Goal: Navigation & Orientation: Understand site structure

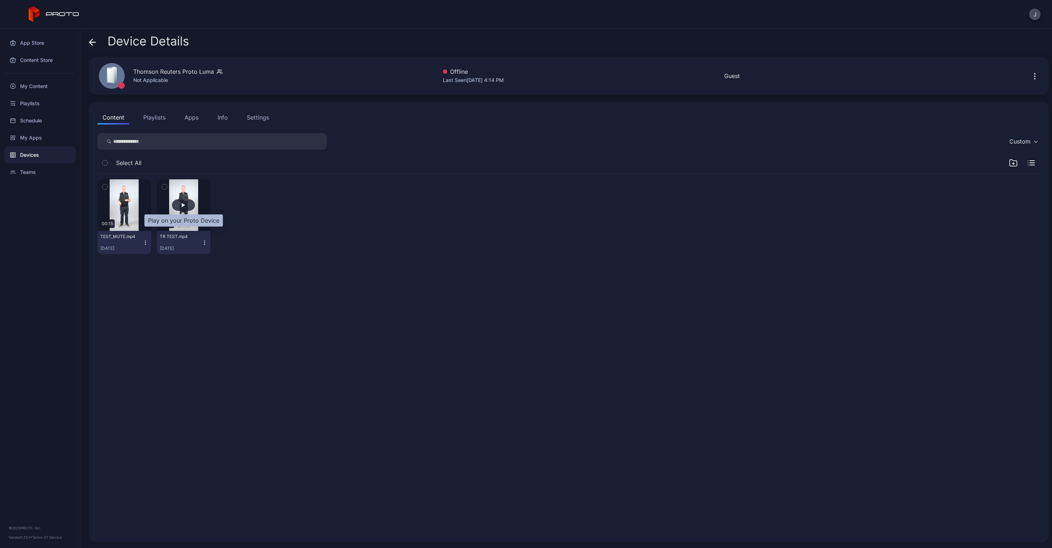
click at [184, 210] on div "button" at bounding box center [183, 205] width 23 height 11
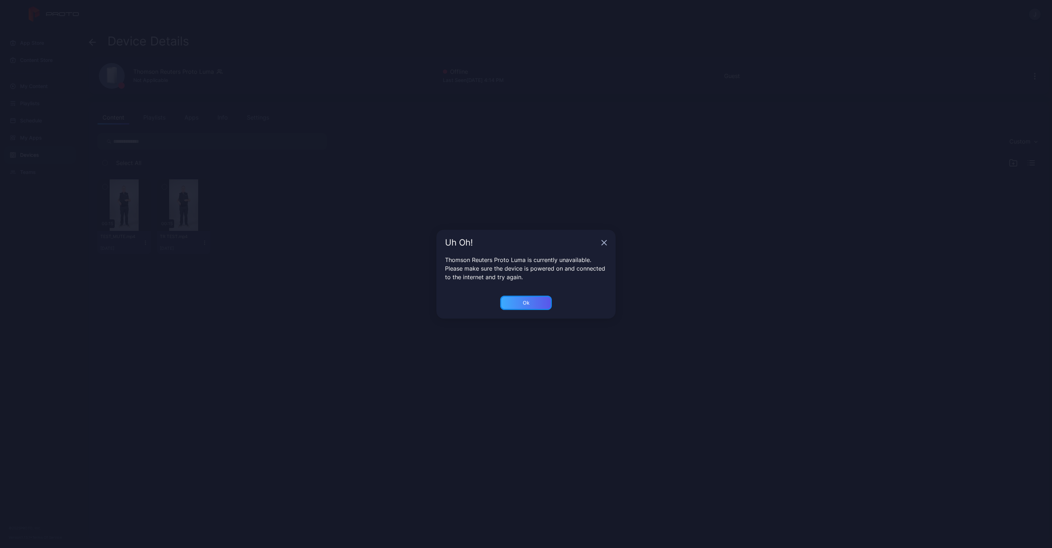
click at [533, 301] on div "Ok" at bounding box center [526, 303] width 52 height 14
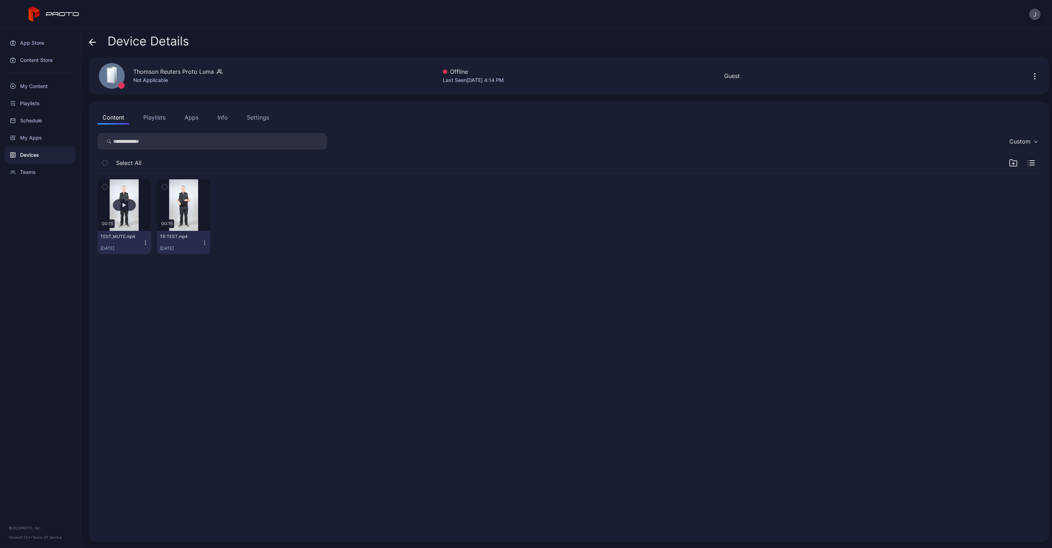
click at [124, 198] on button "button" at bounding box center [124, 205] width 54 height 52
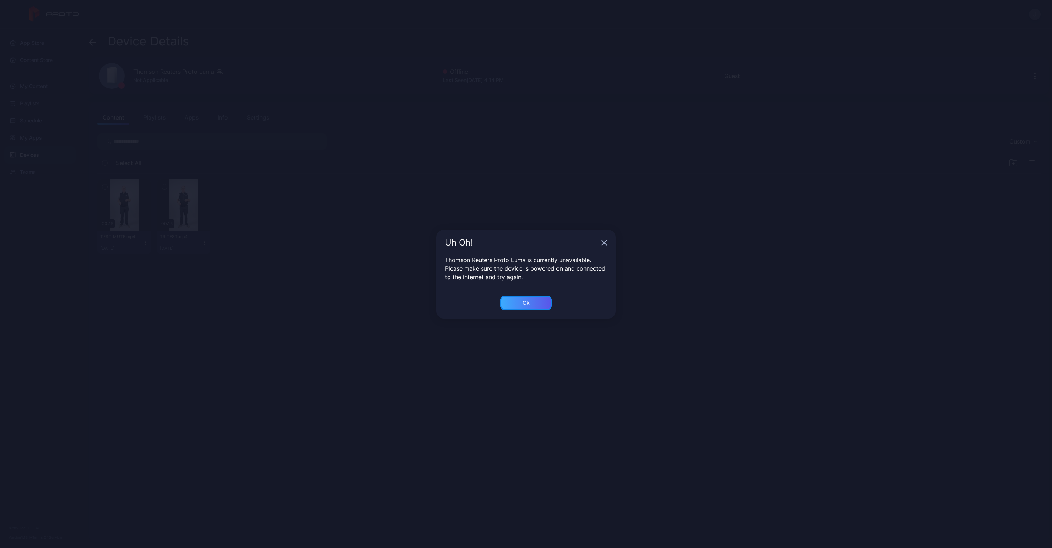
click at [523, 301] on div "Ok" at bounding box center [526, 303] width 7 height 6
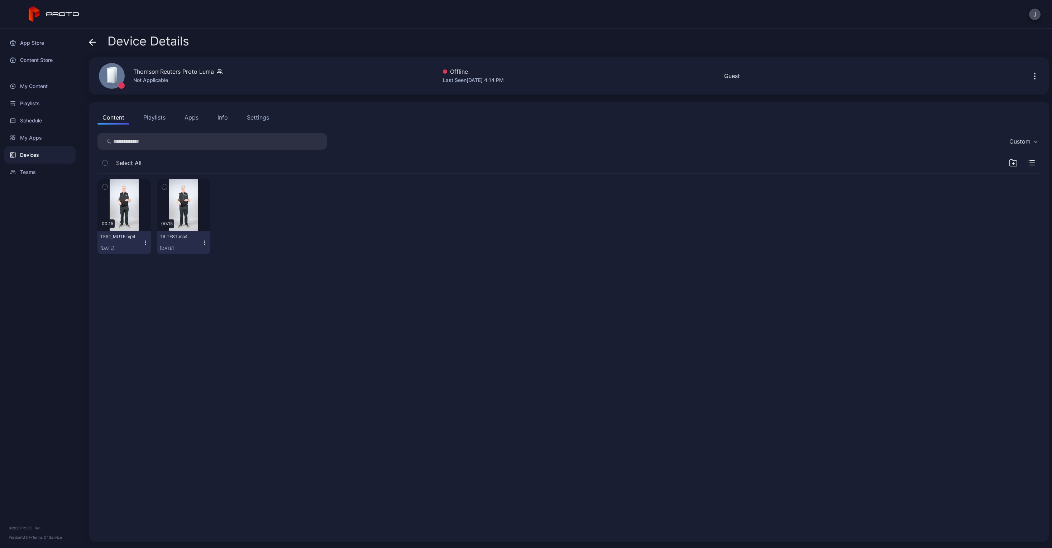
click at [138, 113] on button "Playlists" at bounding box center [154, 117] width 32 height 14
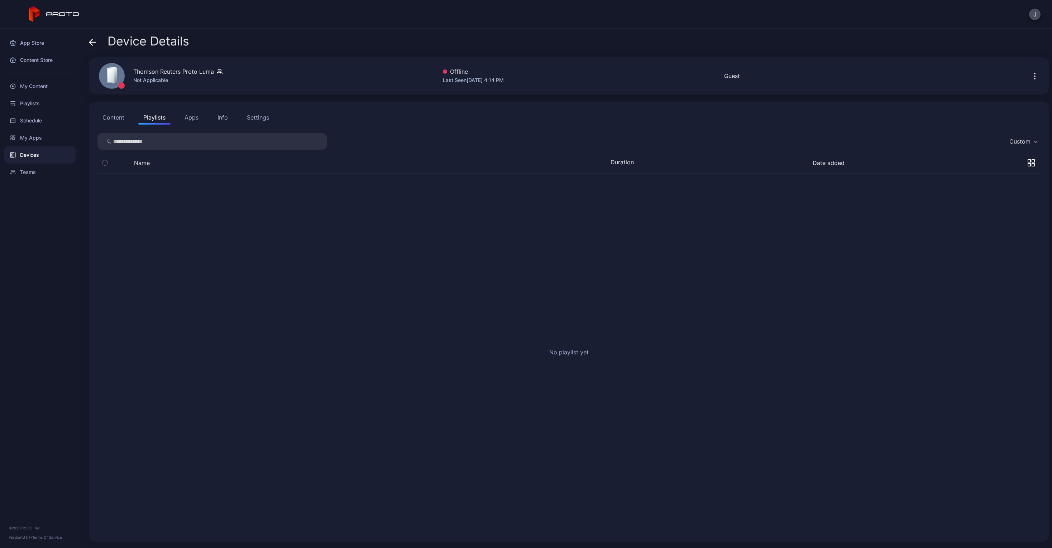
click at [185, 117] on button "Apps" at bounding box center [191, 117] width 24 height 14
click at [222, 120] on div "Info" at bounding box center [222, 117] width 10 height 9
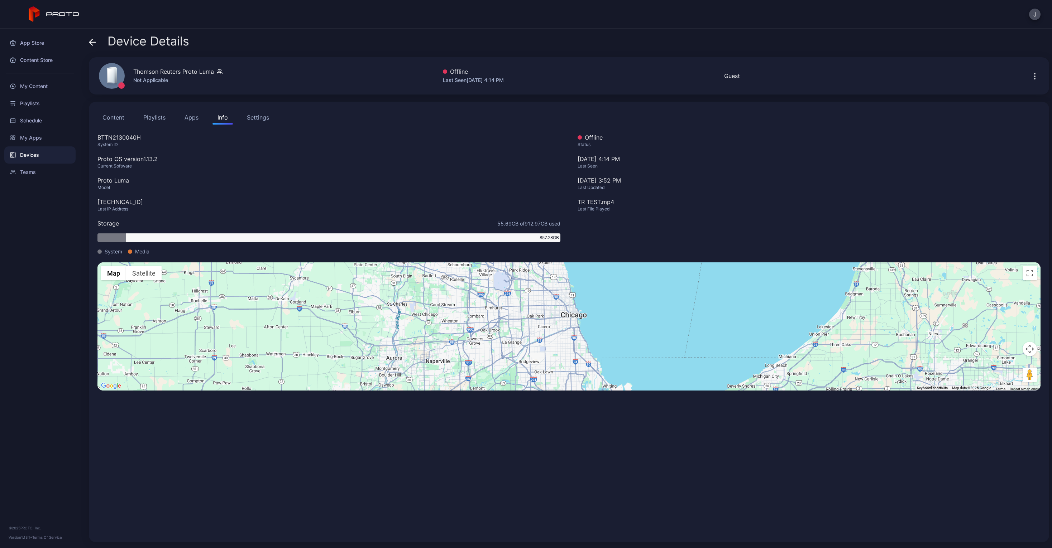
click at [265, 115] on div "Settings" at bounding box center [258, 117] width 22 height 9
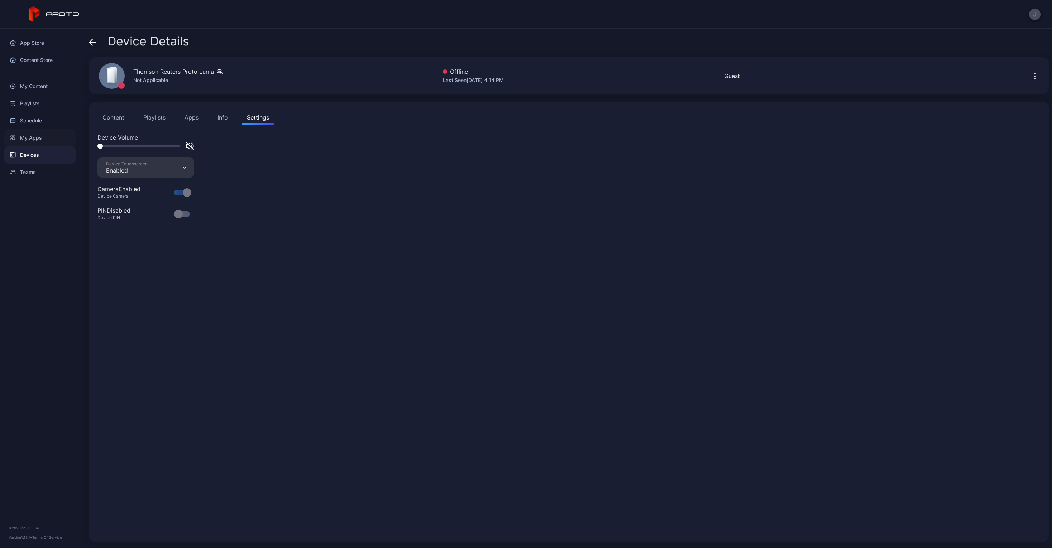
click at [22, 136] on div "My Apps" at bounding box center [39, 137] width 71 height 17
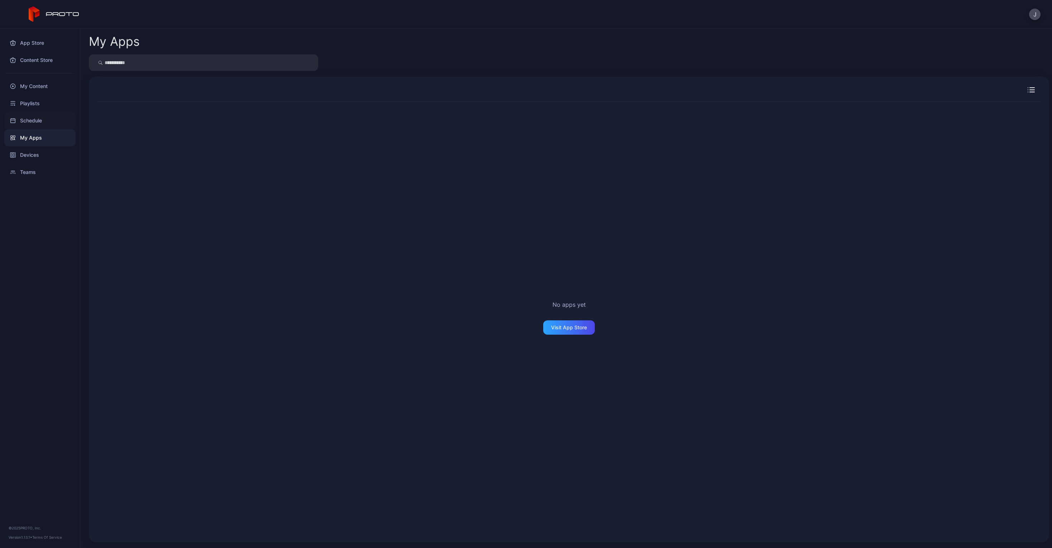
click at [34, 119] on div "Schedule" at bounding box center [39, 120] width 71 height 17
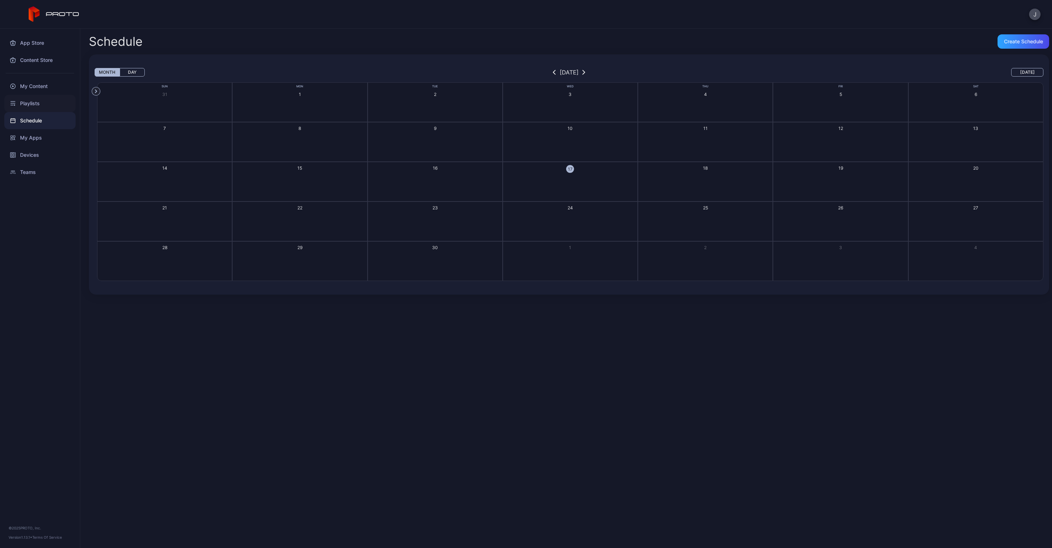
click at [37, 103] on div "Playlists" at bounding box center [39, 103] width 71 height 17
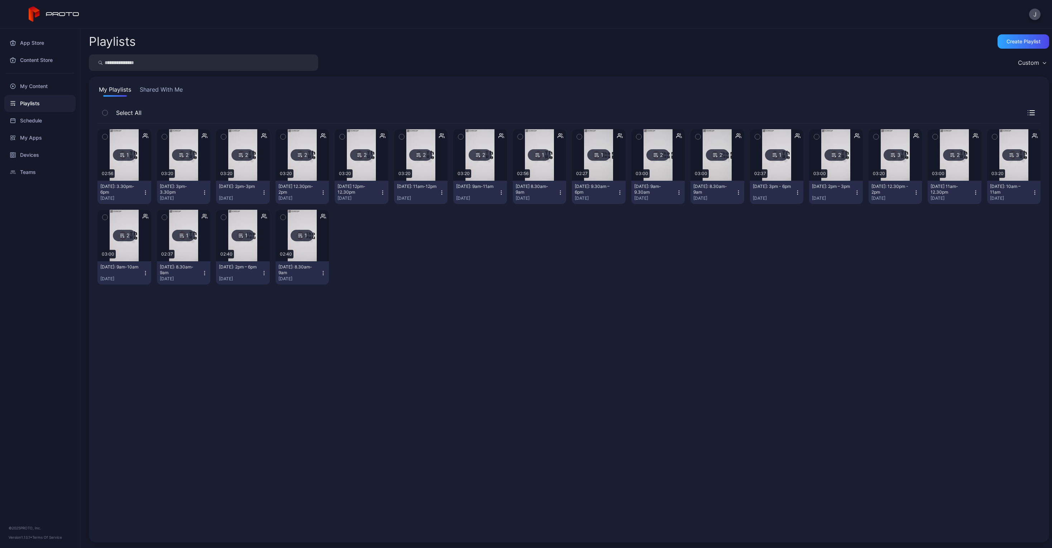
click at [174, 91] on button "Shared With Me" at bounding box center [161, 90] width 46 height 11
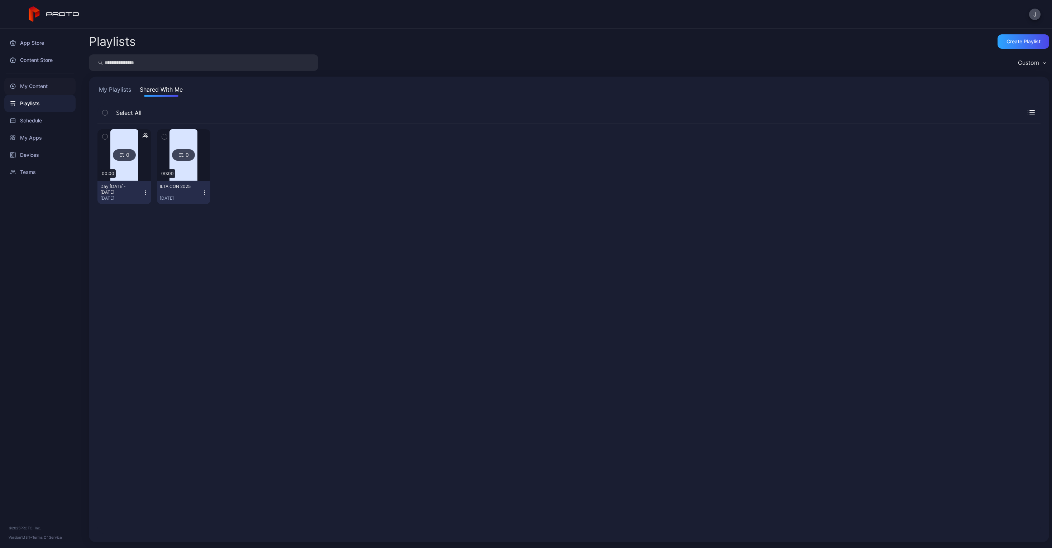
click at [32, 85] on div "My Content" at bounding box center [39, 86] width 71 height 17
